Goal: Find specific page/section: Find specific page/section

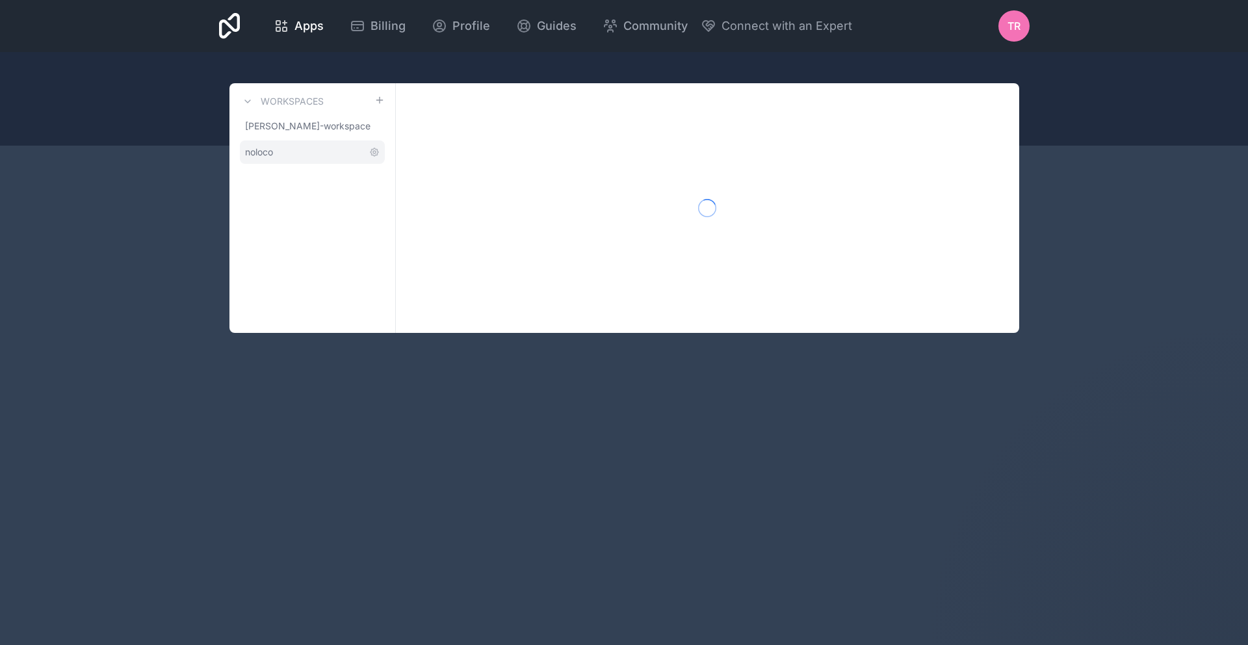
click at [270, 150] on span "noloco" at bounding box center [259, 152] width 28 height 13
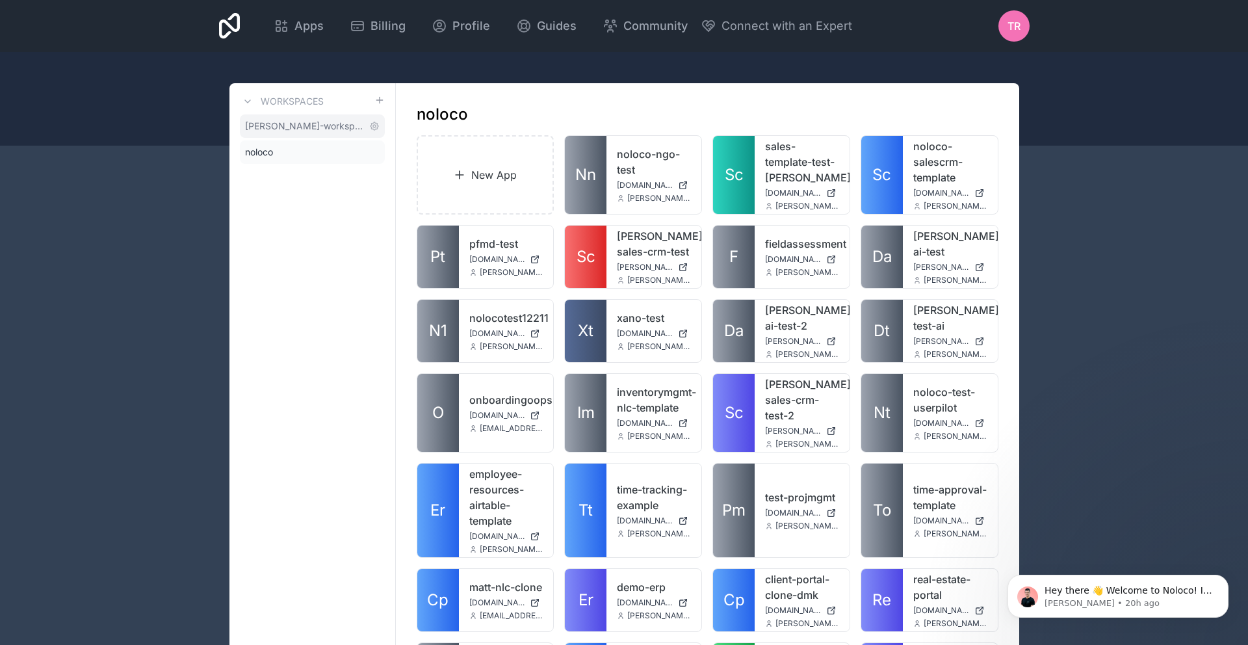
click at [302, 131] on span "[PERSON_NAME]-workspace" at bounding box center [304, 126] width 119 height 13
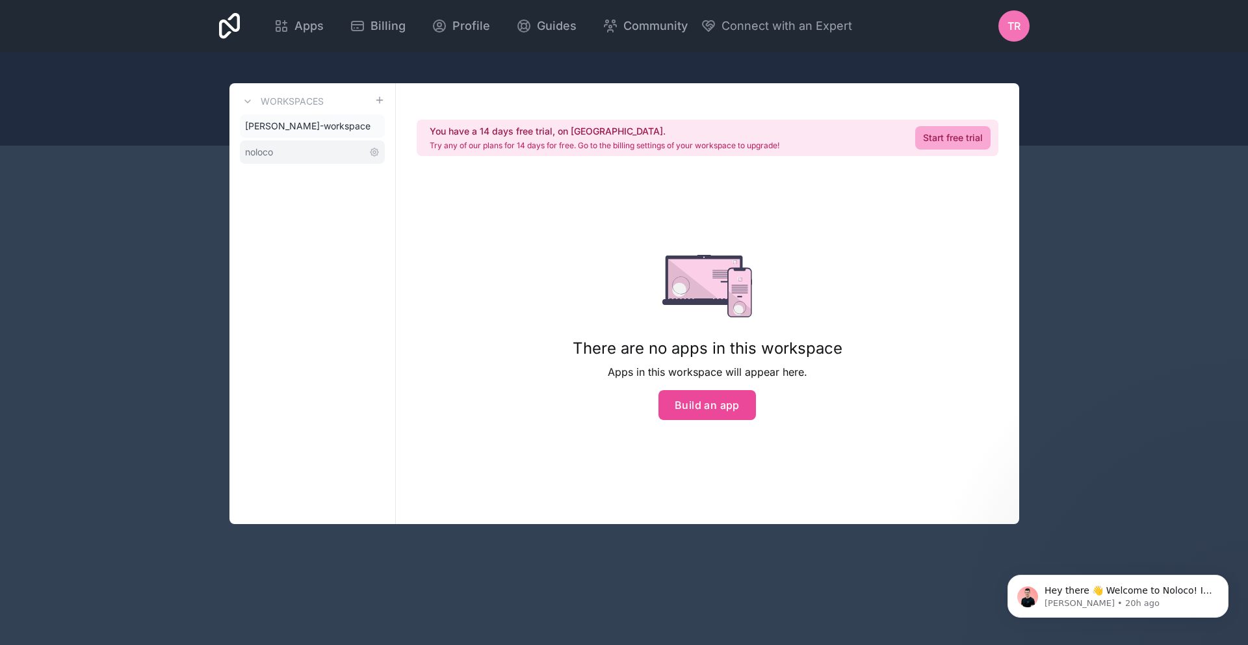
click at [298, 150] on link "noloco" at bounding box center [312, 151] width 145 height 23
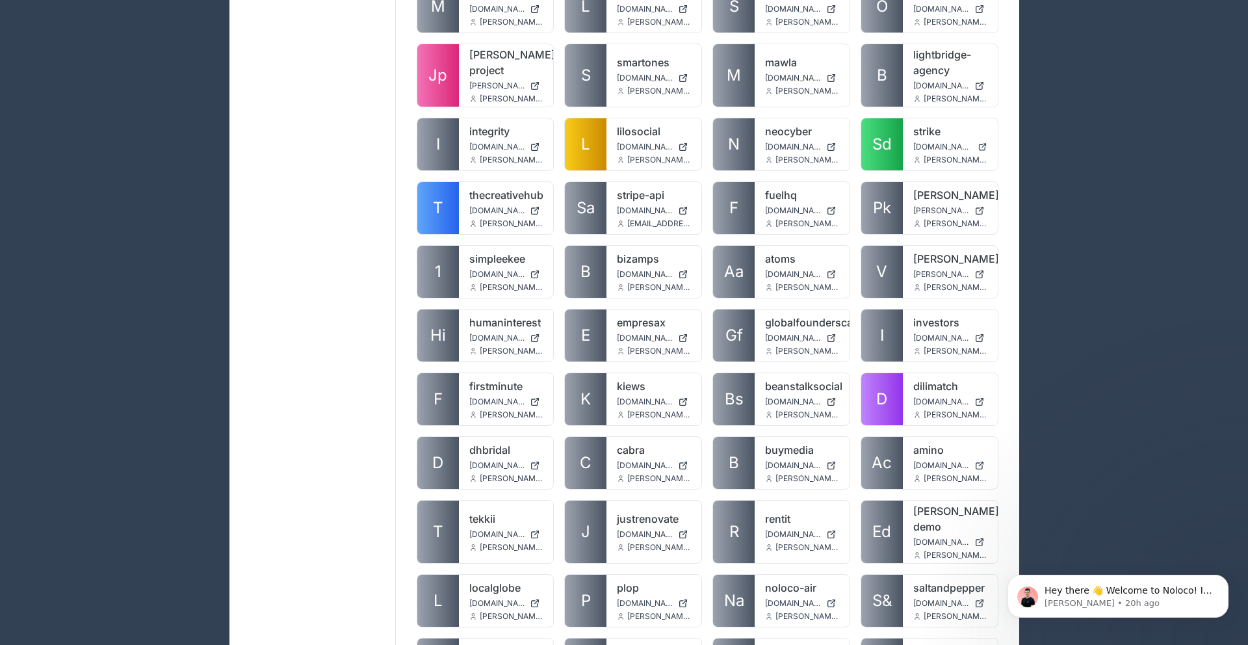
scroll to position [11601, 0]
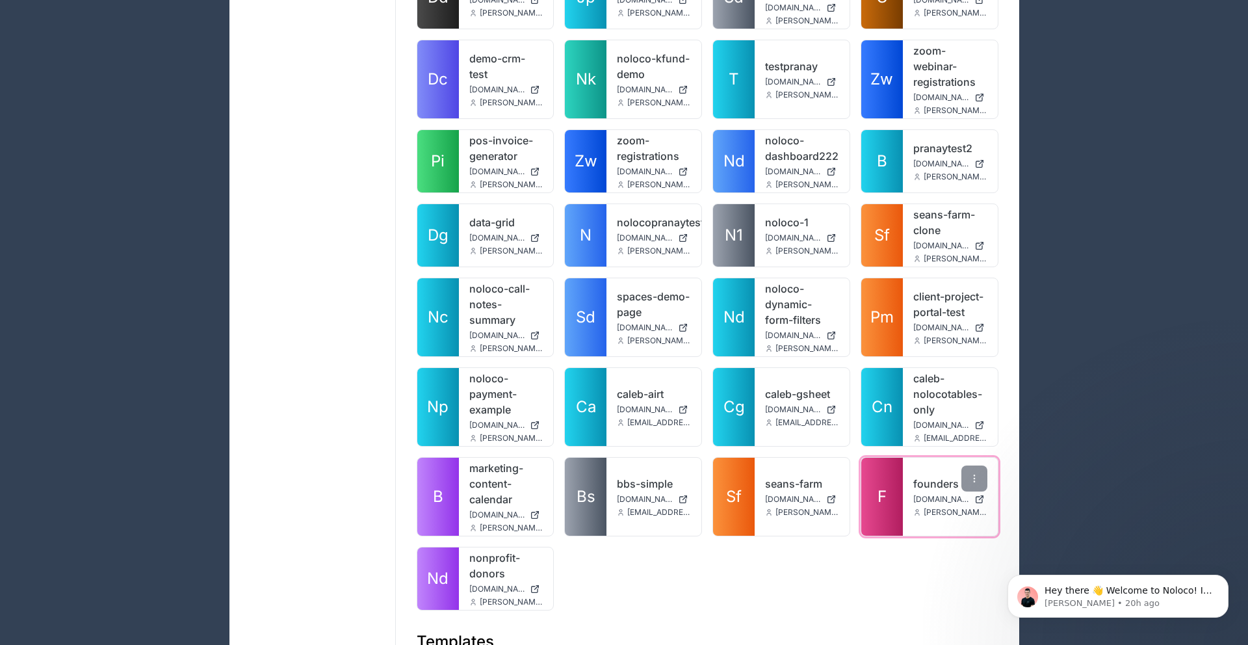
click at [909, 458] on div "founders [DOMAIN_NAME] [PERSON_NAME][EMAIL_ADDRESS][DOMAIN_NAME]" at bounding box center [950, 497] width 95 height 78
click at [887, 458] on link "F" at bounding box center [882, 497] width 42 height 78
